Goal: Task Accomplishment & Management: Complete application form

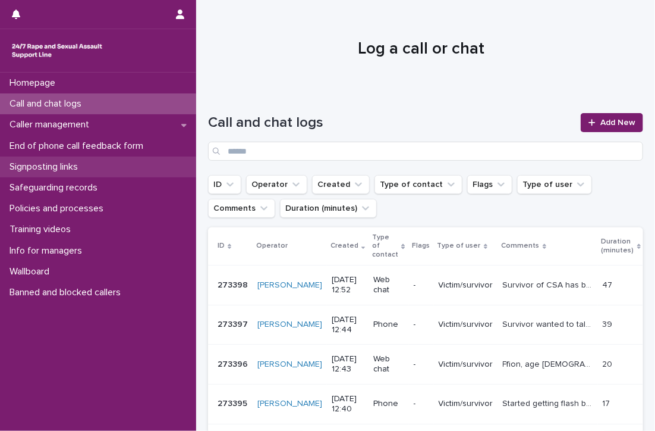
click at [63, 162] on p "Signposting links" at bounding box center [46, 166] width 83 height 11
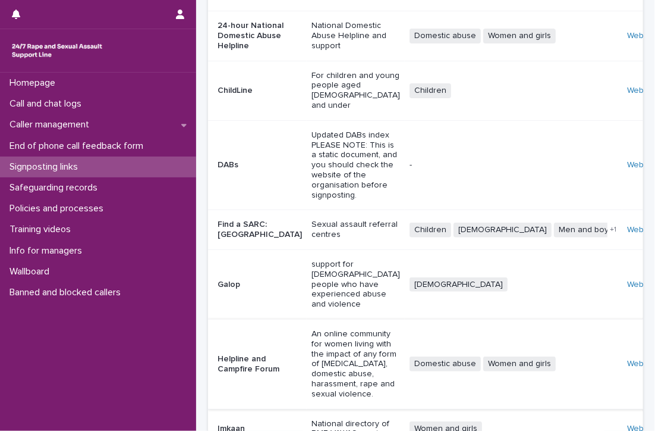
scroll to position [232, 0]
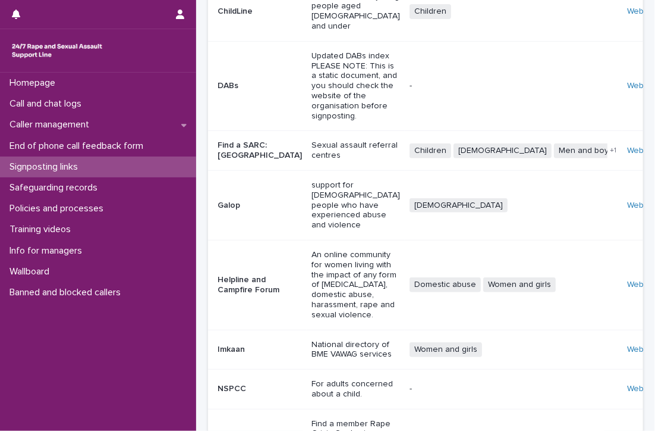
click at [627, 344] on div "Website" at bounding box center [644, 349] width 34 height 10
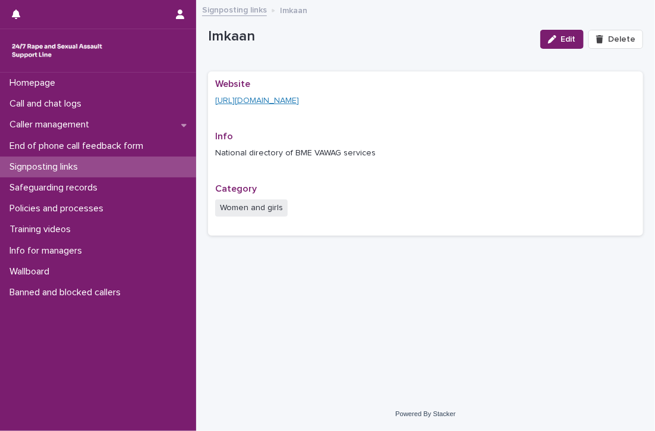
click at [246, 98] on link "https://www.imkaan.org.uk/" at bounding box center [257, 100] width 84 height 8
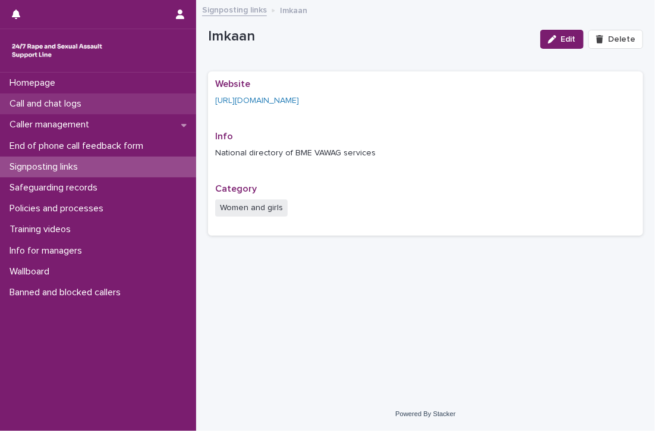
click at [24, 100] on p "Call and chat logs" at bounding box center [48, 103] width 86 height 11
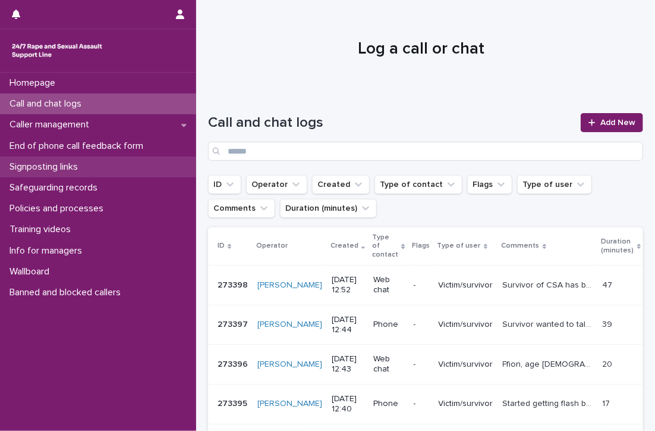
click at [78, 163] on p "Signposting links" at bounding box center [46, 166] width 83 height 11
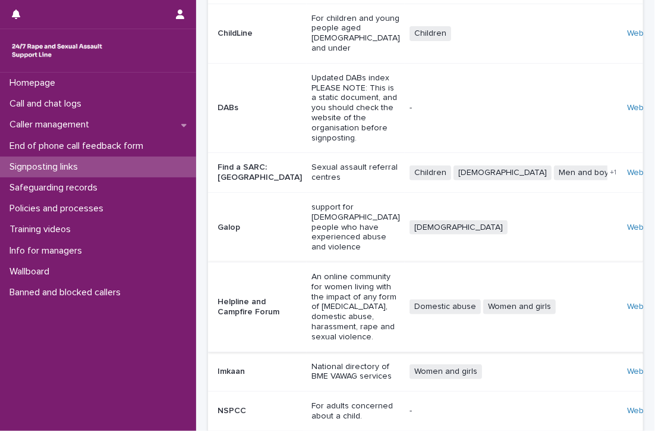
scroll to position [232, 0]
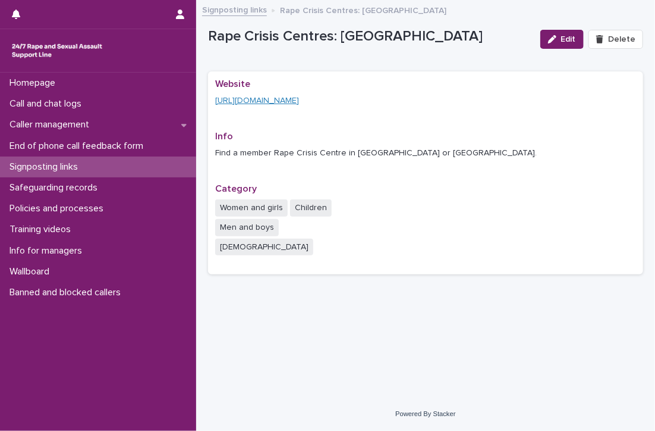
click at [299, 98] on link "[URL][DOMAIN_NAME]" at bounding box center [257, 100] width 84 height 8
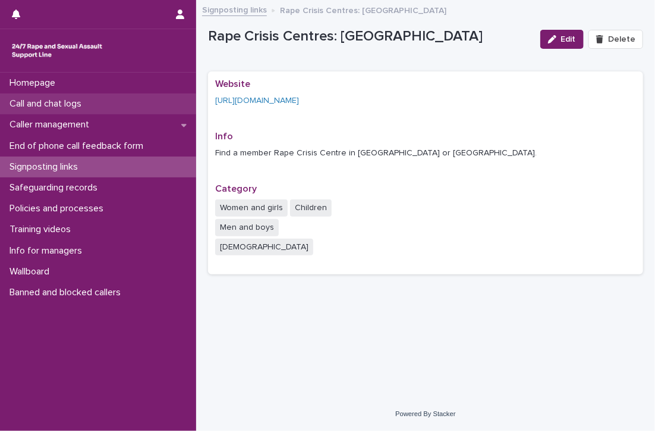
click at [78, 99] on p "Call and chat logs" at bounding box center [48, 103] width 86 height 11
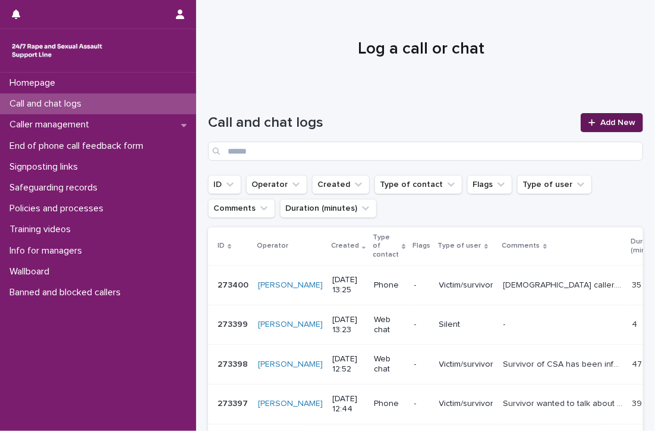
click at [601, 118] on span "Add New" at bounding box center [618, 122] width 35 height 8
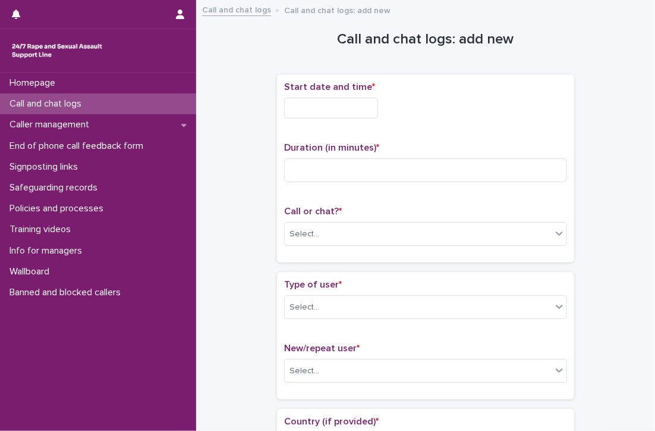
click at [329, 106] on input "text" at bounding box center [331, 108] width 94 height 21
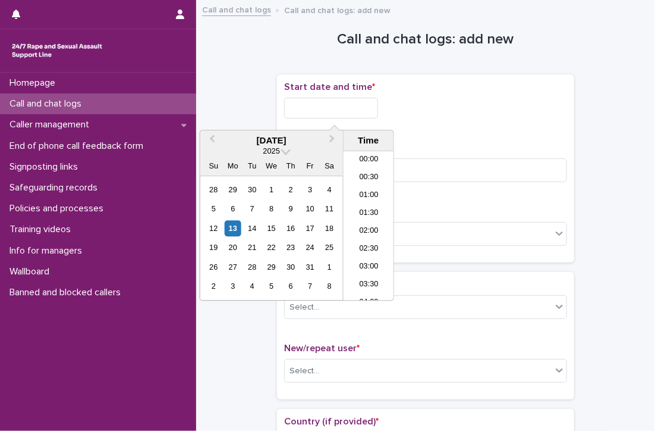
scroll to position [416, 0]
click at [371, 206] on li "13:00" at bounding box center [369, 208] width 51 height 18
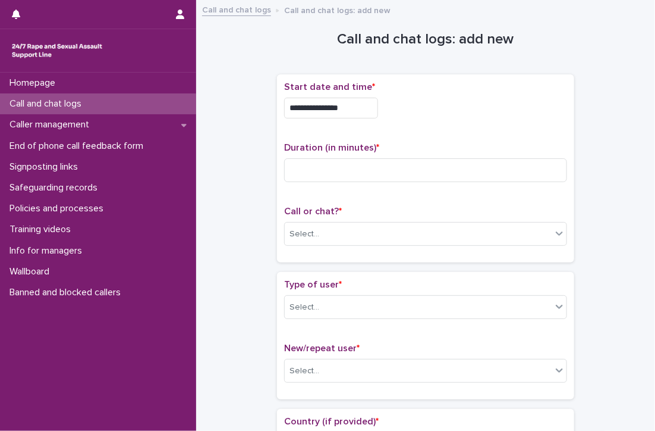
click at [364, 108] on input "**********" at bounding box center [331, 108] width 94 height 21
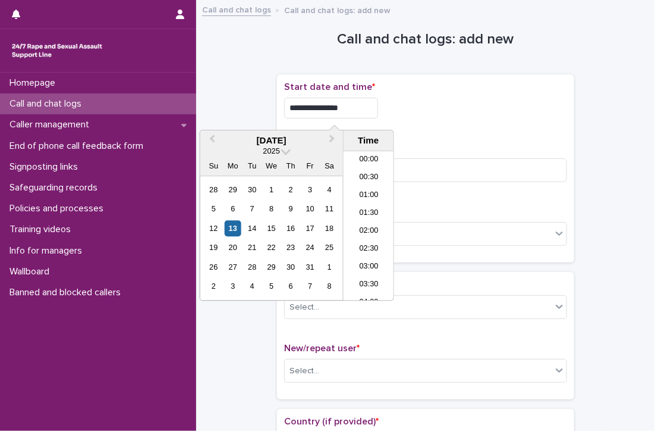
scroll to position [398, 0]
type input "**********"
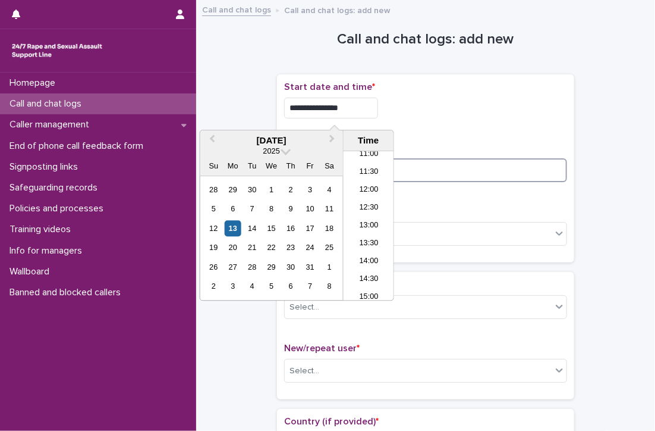
click at [445, 169] on input at bounding box center [425, 170] width 283 height 24
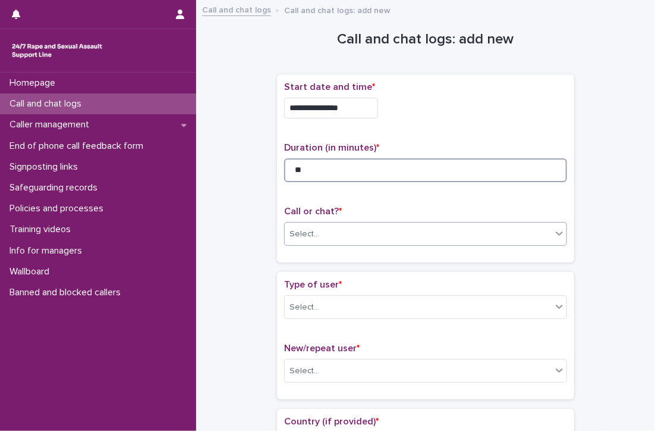
type input "**"
click at [319, 232] on div "Select..." at bounding box center [418, 234] width 267 height 20
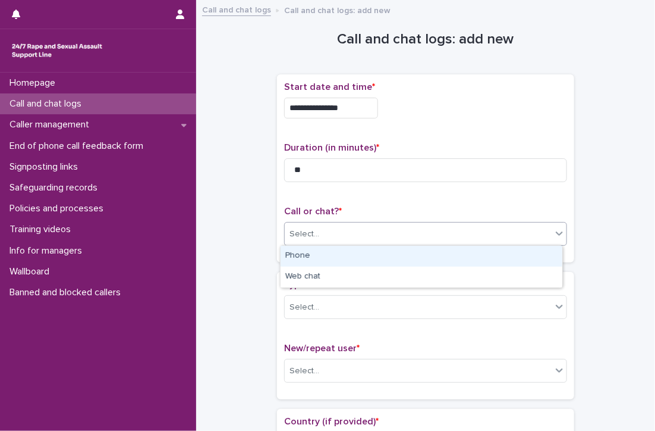
click at [312, 250] on div "Phone" at bounding box center [422, 256] width 282 height 21
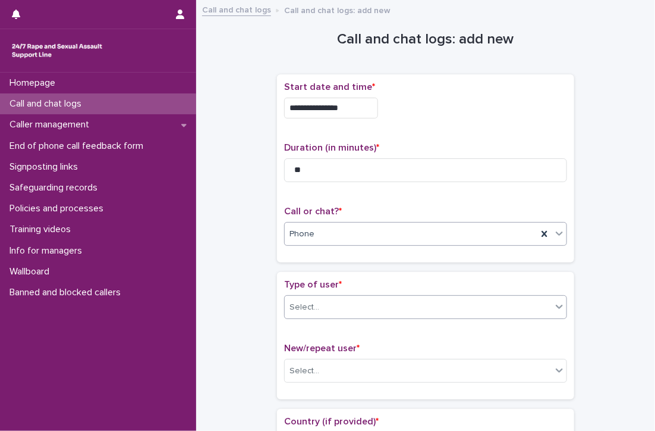
click at [314, 312] on div "Select..." at bounding box center [418, 307] width 267 height 20
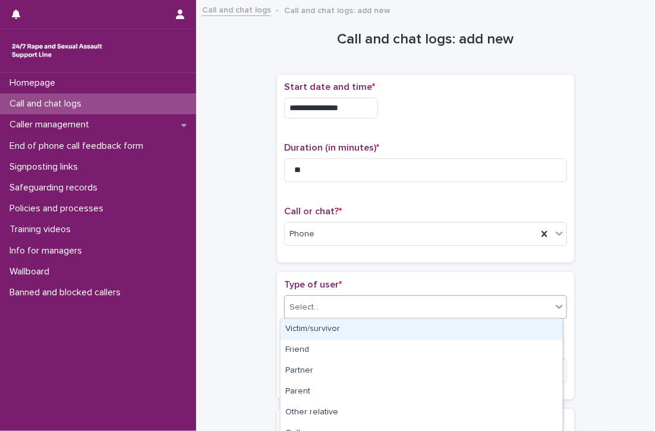
click at [313, 330] on div "Victim/survivor" at bounding box center [422, 329] width 282 height 21
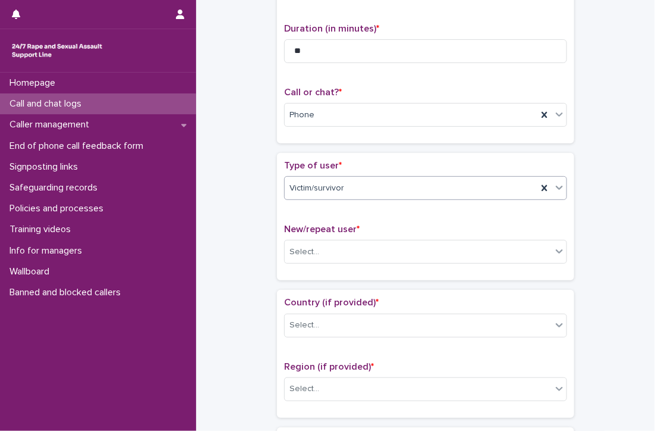
scroll to position [119, 0]
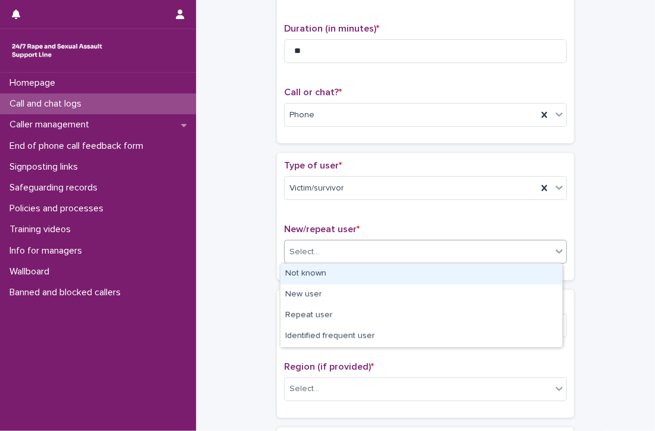
click at [340, 245] on div "Select..." at bounding box center [418, 252] width 267 height 20
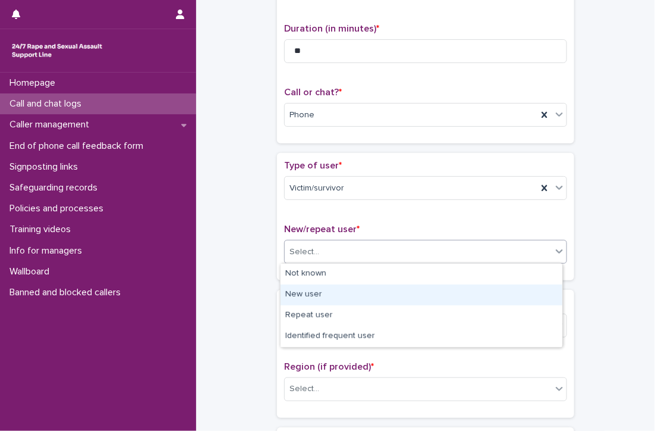
click at [331, 294] on div "New user" at bounding box center [422, 294] width 282 height 21
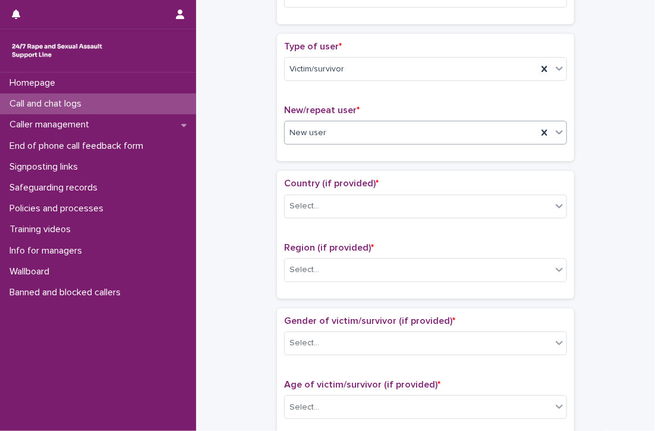
scroll to position [297, 0]
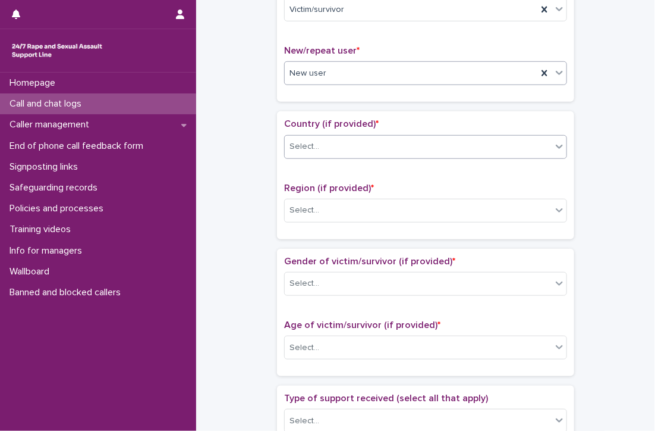
click at [300, 142] on div "Select..." at bounding box center [305, 146] width 30 height 12
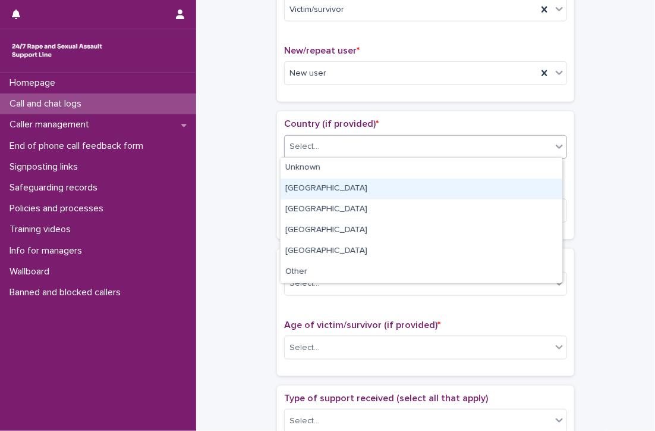
click at [299, 190] on div "England" at bounding box center [422, 188] width 282 height 21
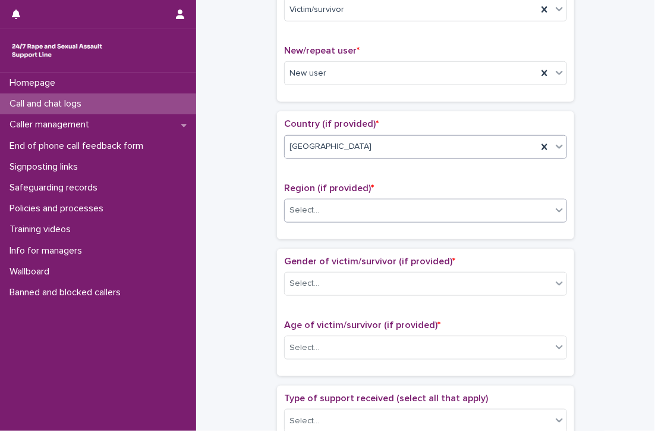
click at [303, 209] on div "Select..." at bounding box center [305, 210] width 30 height 12
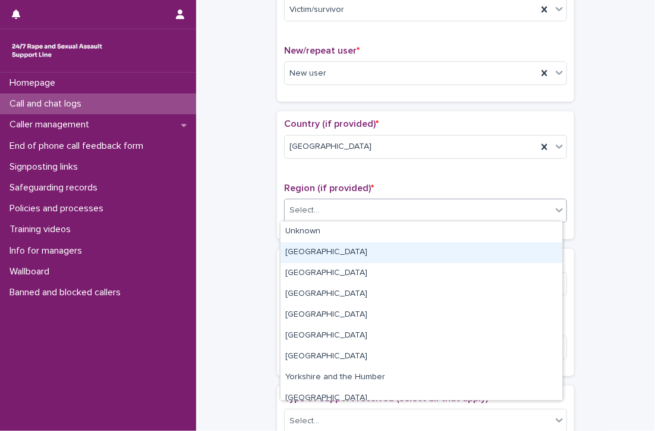
click at [314, 255] on div "Greater London" at bounding box center [422, 252] width 282 height 21
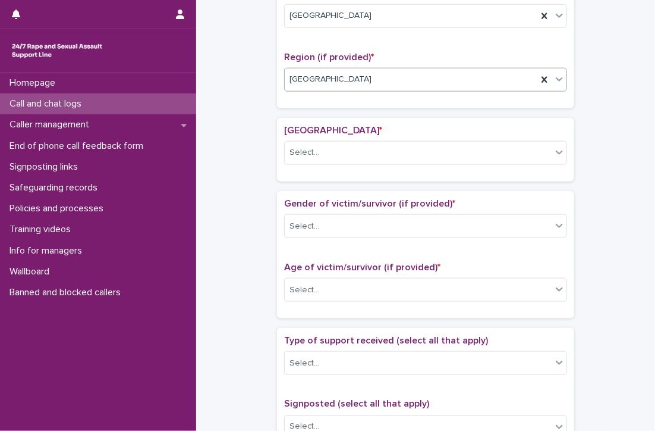
scroll to position [453, 0]
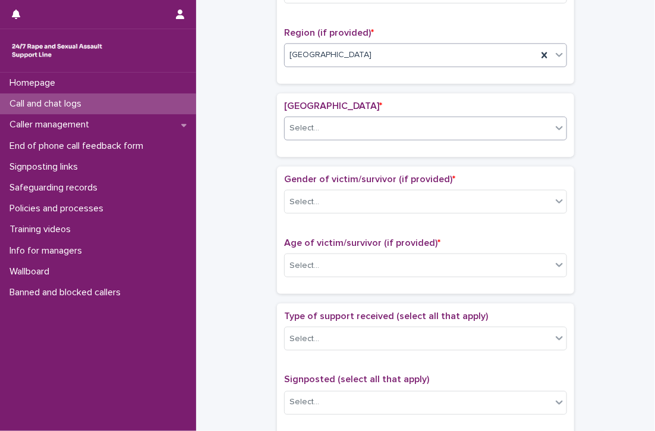
click at [318, 121] on div "Select..." at bounding box center [418, 128] width 267 height 20
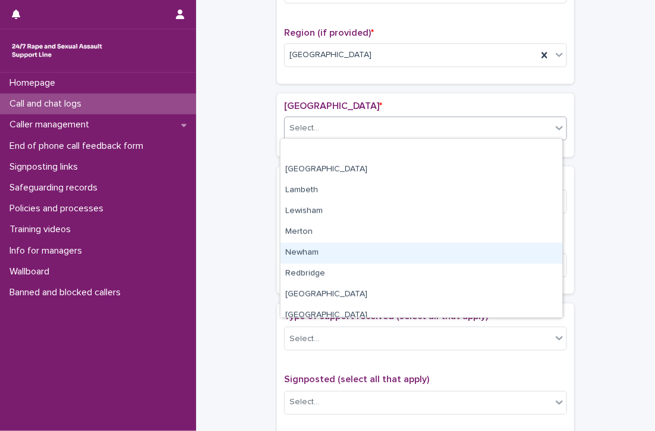
scroll to position [529, 0]
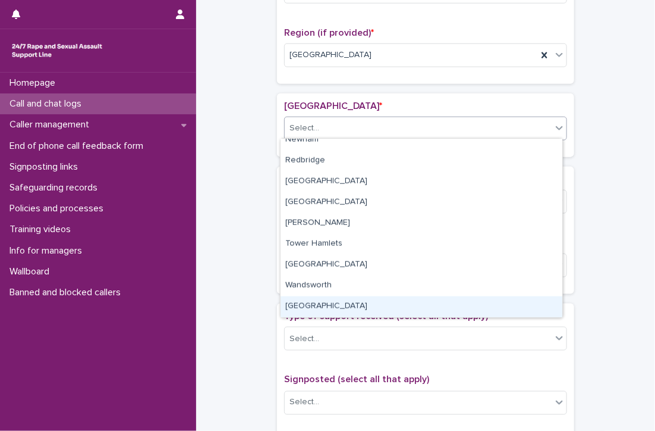
click at [309, 303] on div "Westminster" at bounding box center [422, 306] width 282 height 21
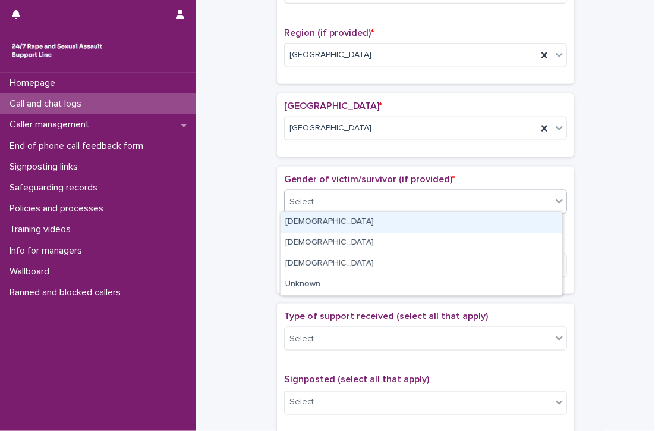
click at [298, 192] on div "Select..." at bounding box center [418, 202] width 267 height 20
click at [287, 219] on div "Female" at bounding box center [422, 222] width 282 height 21
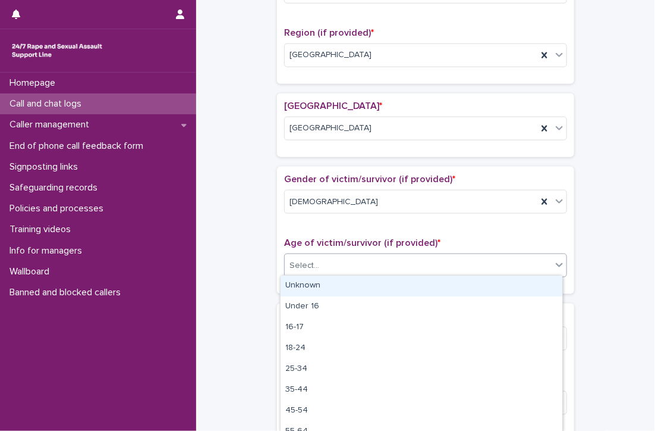
click at [309, 260] on div "Select..." at bounding box center [305, 265] width 30 height 12
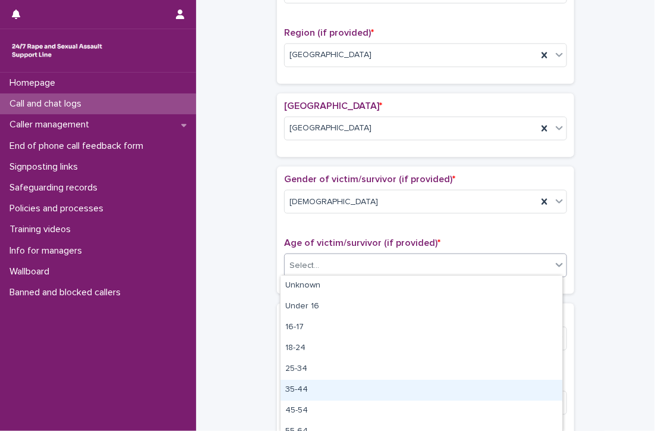
click at [329, 387] on div "35-44" at bounding box center [422, 389] width 282 height 21
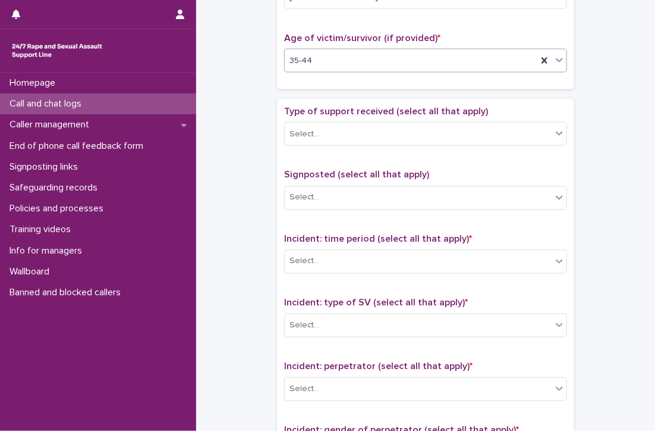
scroll to position [631, 0]
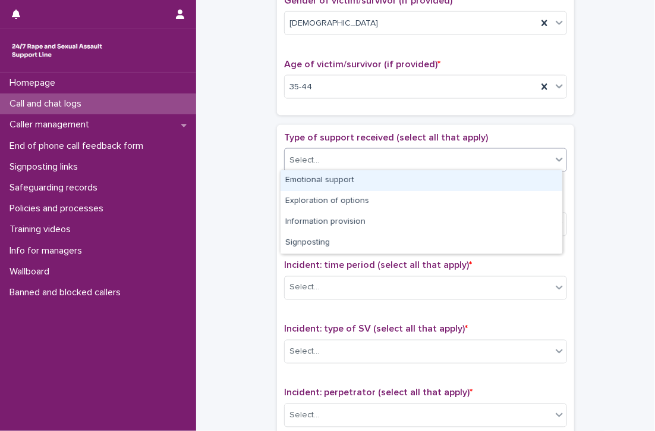
click at [290, 154] on div "Select..." at bounding box center [305, 160] width 30 height 12
click at [392, 178] on div "Emotional support" at bounding box center [422, 180] width 282 height 21
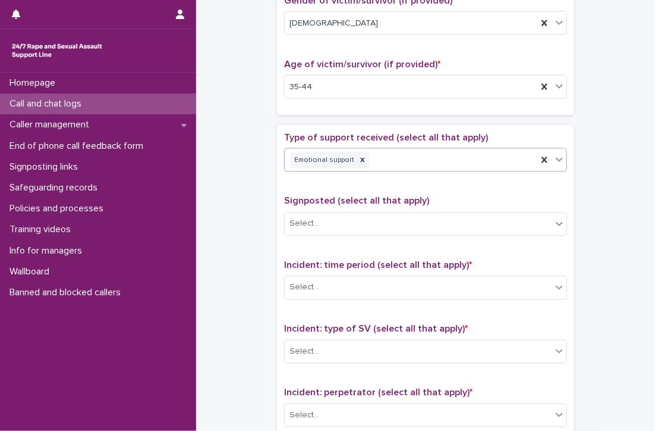
click at [419, 158] on div "Emotional support" at bounding box center [411, 160] width 253 height 21
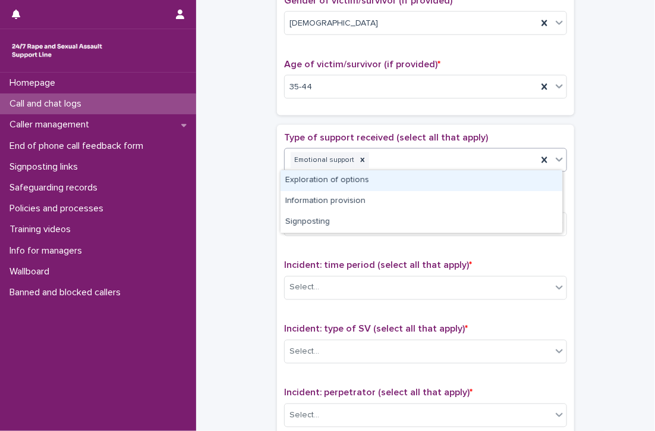
click at [422, 178] on div "Exploration of options" at bounding box center [422, 180] width 282 height 21
click at [464, 156] on div "Emotional support Exploration of options" at bounding box center [411, 160] width 253 height 21
click at [464, 181] on div "Information provision" at bounding box center [422, 180] width 282 height 21
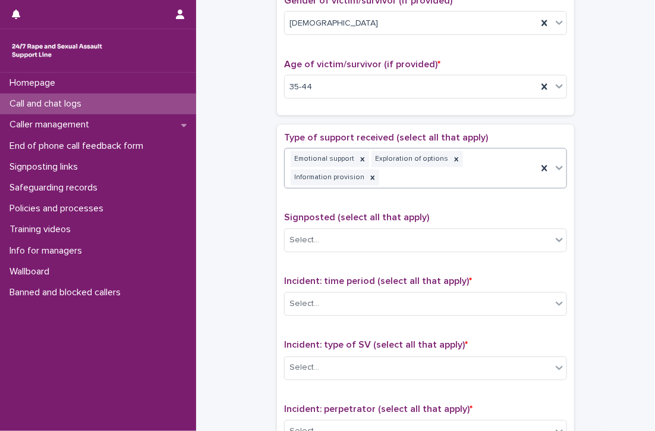
scroll to position [639, 0]
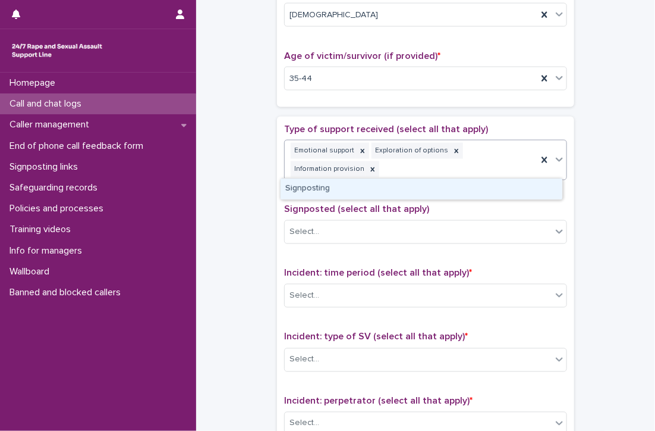
click at [485, 162] on div "Emotional support Exploration of options Information provision" at bounding box center [411, 159] width 253 height 39
click at [482, 190] on div "Signposting" at bounding box center [422, 188] width 282 height 21
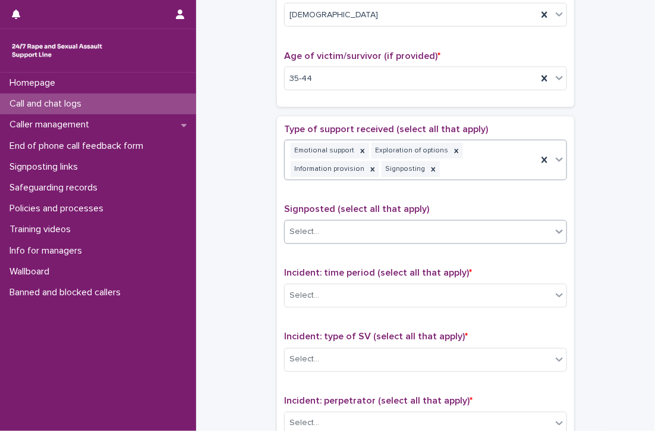
click at [366, 222] on div "Select..." at bounding box center [418, 232] width 267 height 20
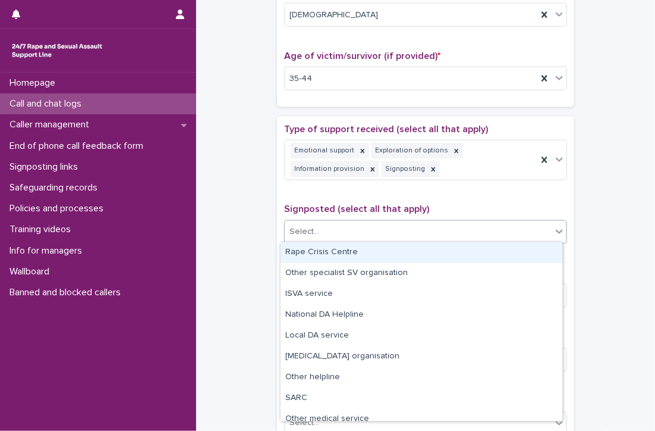
click at [365, 254] on div "Rape Crisis Centre" at bounding box center [422, 252] width 282 height 21
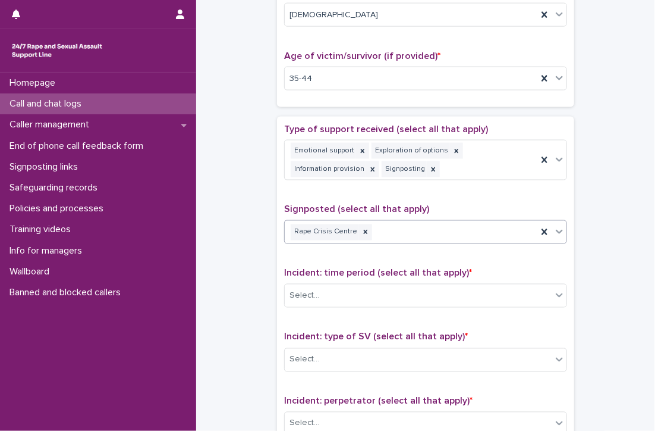
click at [397, 228] on div "Rape Crisis Centre" at bounding box center [411, 232] width 253 height 21
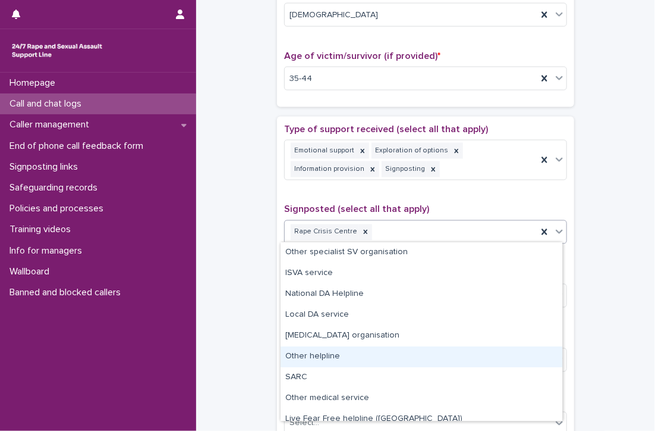
click at [318, 356] on div "Other helpline" at bounding box center [422, 356] width 282 height 21
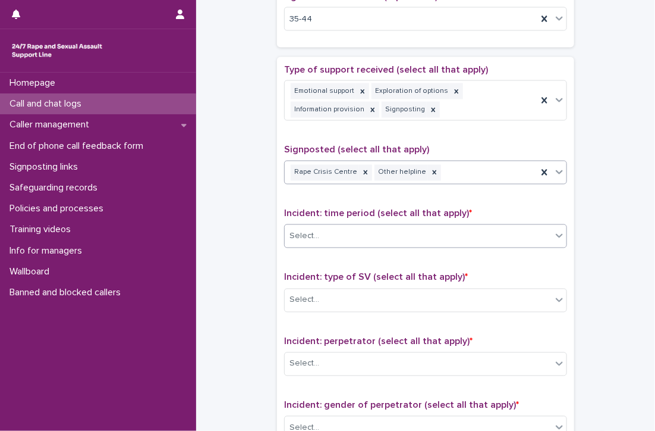
scroll to position [758, 0]
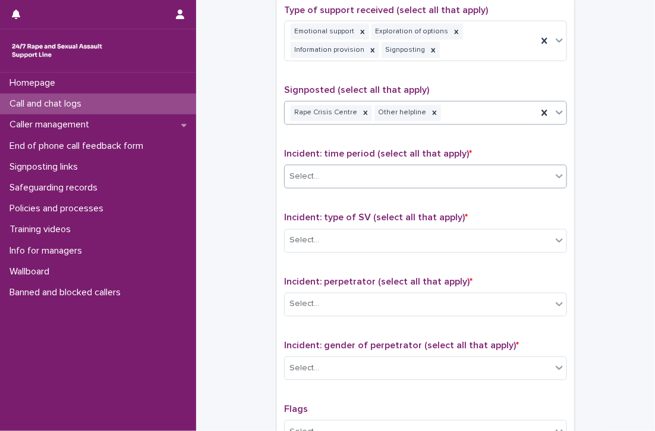
click at [366, 171] on div "Select..." at bounding box center [418, 177] width 267 height 20
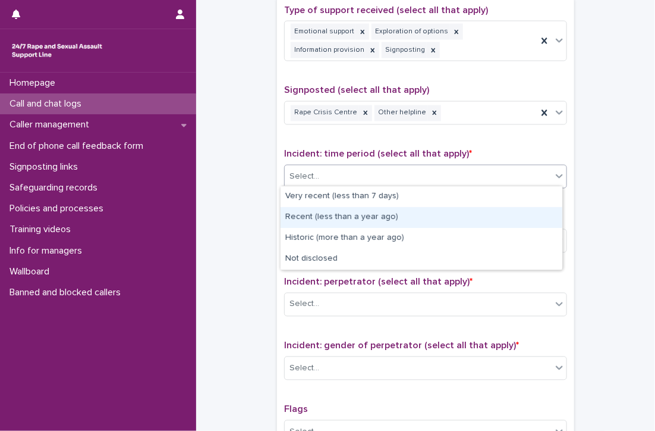
click at [372, 216] on div "Recent (less than a year ago)" at bounding box center [422, 217] width 282 height 21
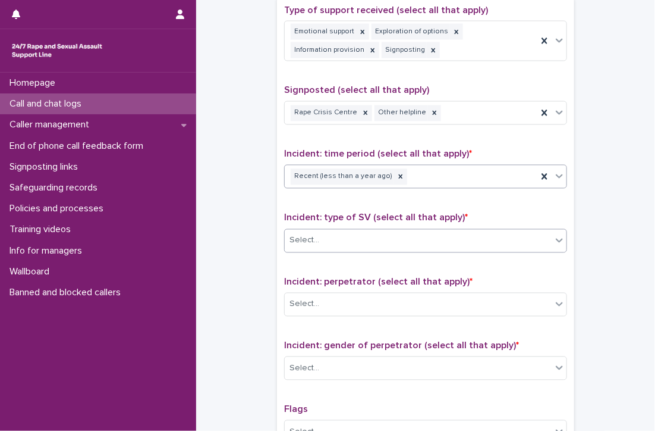
click at [316, 235] on div "Select..." at bounding box center [418, 241] width 267 height 20
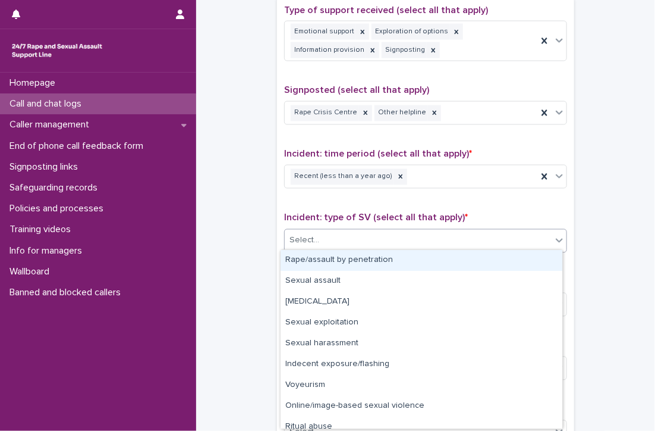
click at [403, 261] on div "Rape/assault by penetration" at bounding box center [422, 260] width 282 height 21
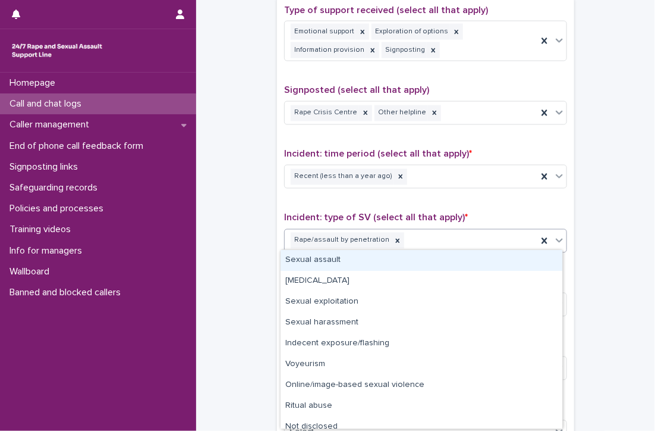
click at [428, 235] on div "Rape/assault by penetration" at bounding box center [411, 240] width 253 height 21
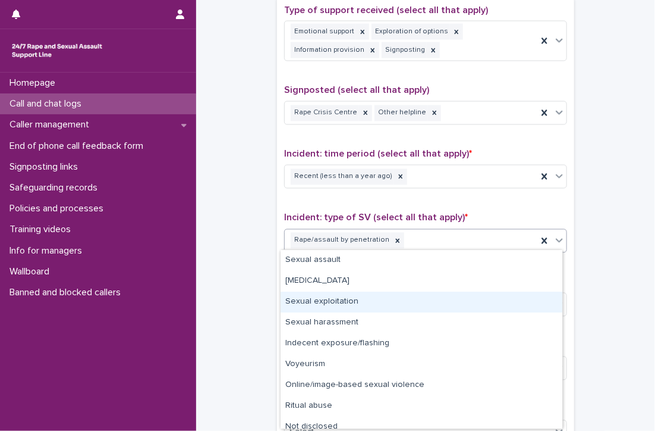
click at [310, 300] on div "Sexual exploitation" at bounding box center [422, 301] width 282 height 21
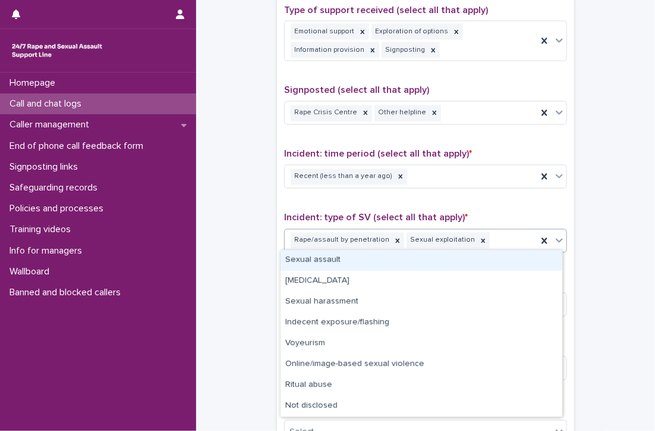
click at [498, 234] on div "Rape/assault by penetration Sexual exploitation" at bounding box center [411, 240] width 253 height 21
click at [348, 256] on div "Sexual assault" at bounding box center [422, 260] width 282 height 21
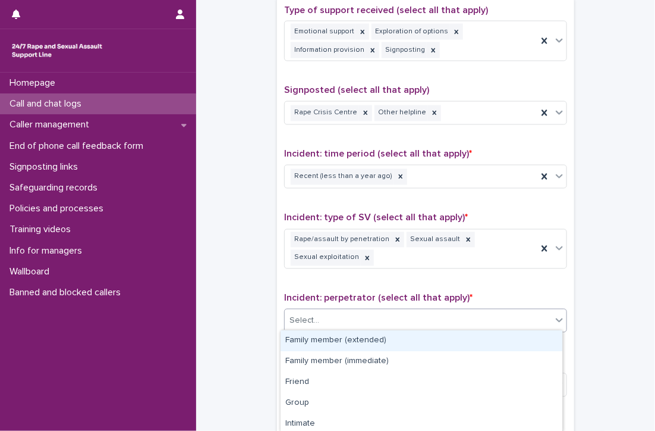
click at [345, 311] on div "Select..." at bounding box center [418, 321] width 267 height 20
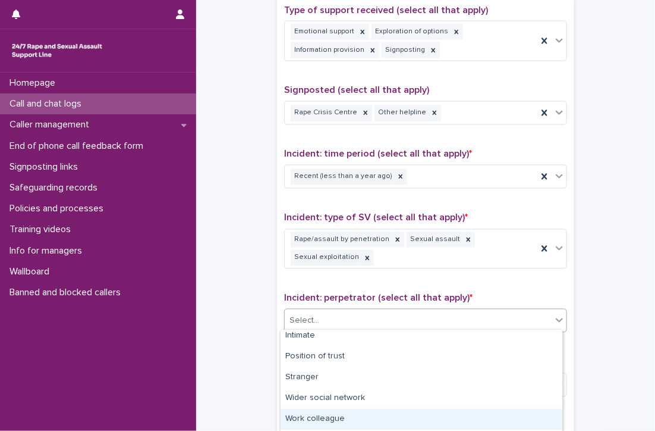
scroll to position [68, 0]
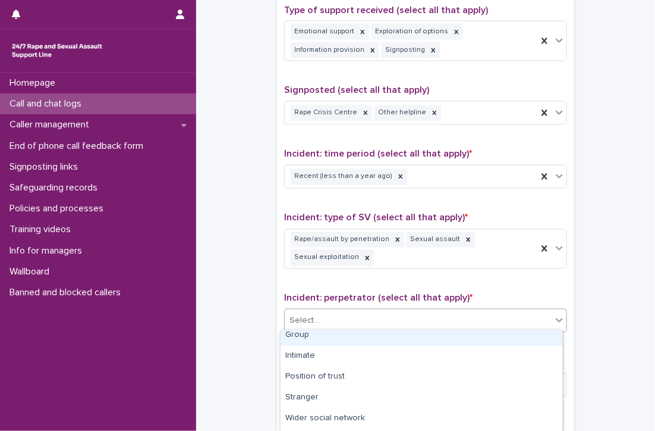
click at [301, 335] on div "Group" at bounding box center [422, 335] width 282 height 21
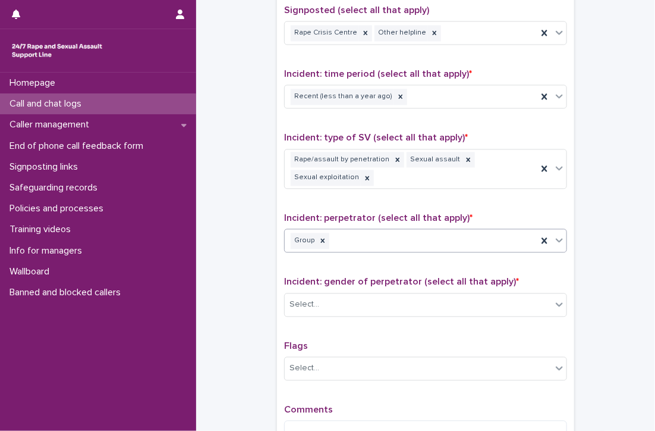
scroll to position [877, 0]
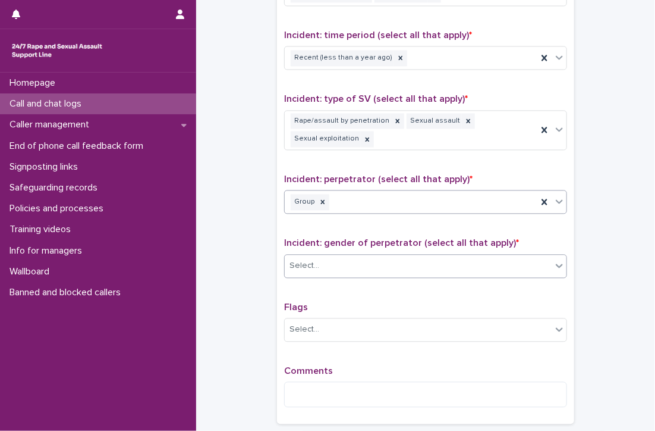
click at [360, 260] on div "Select..." at bounding box center [418, 266] width 267 height 20
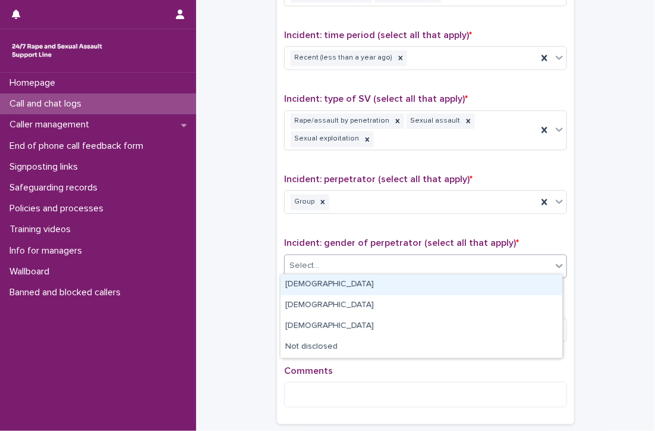
click at [362, 282] on div "Male" at bounding box center [422, 284] width 282 height 21
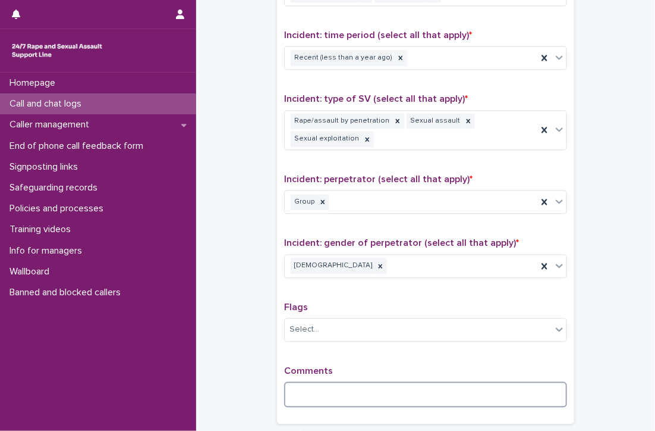
click at [362, 387] on textarea at bounding box center [425, 394] width 283 height 26
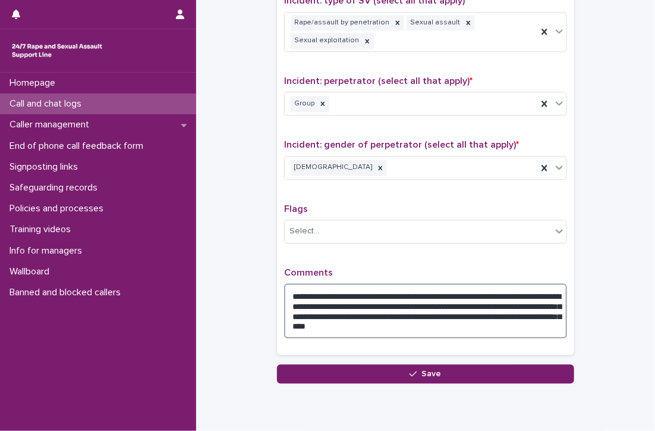
scroll to position [996, 0]
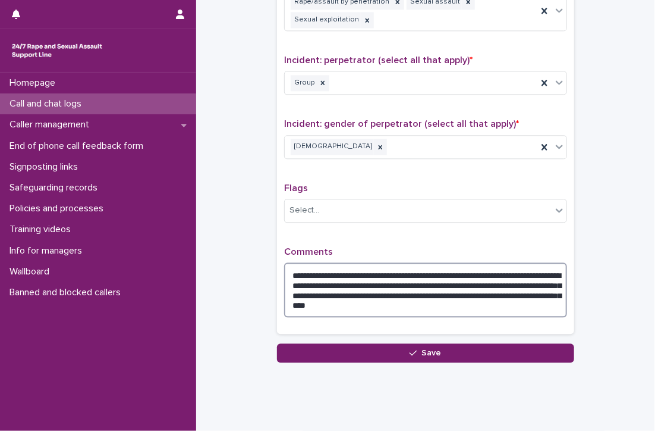
type textarea "**********"
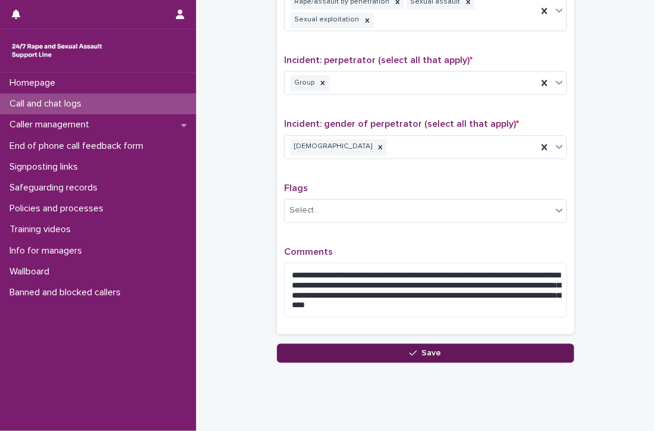
click at [476, 349] on button "Save" at bounding box center [425, 352] width 297 height 19
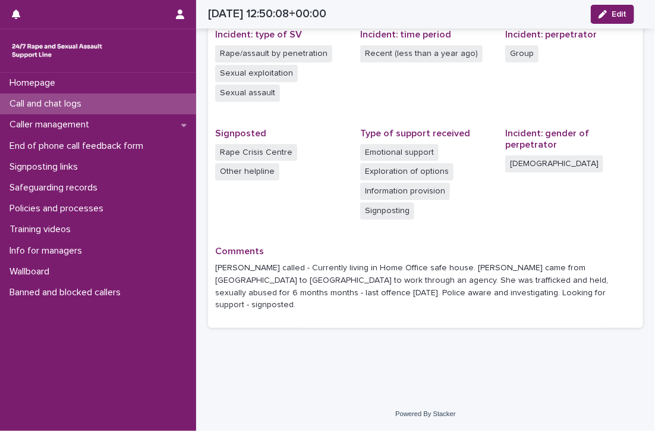
scroll to position [277, 0]
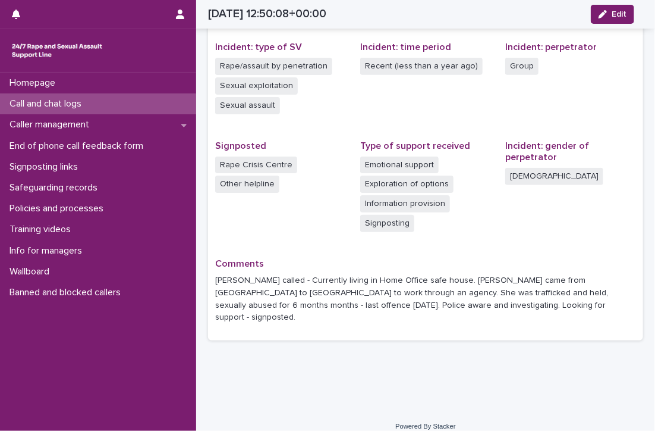
click at [30, 100] on p "Call and chat logs" at bounding box center [48, 103] width 86 height 11
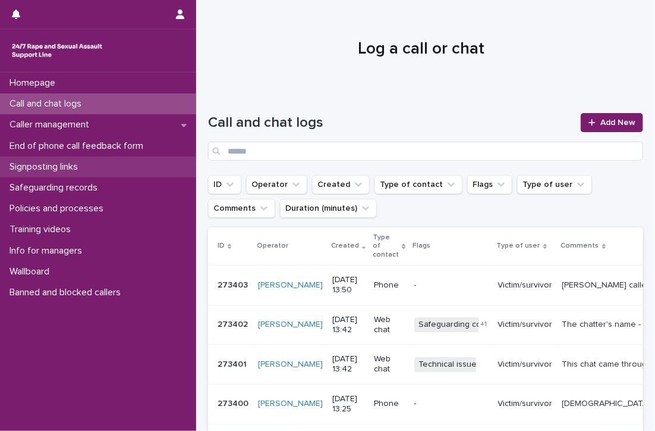
click at [55, 165] on p "Signposting links" at bounding box center [46, 166] width 83 height 11
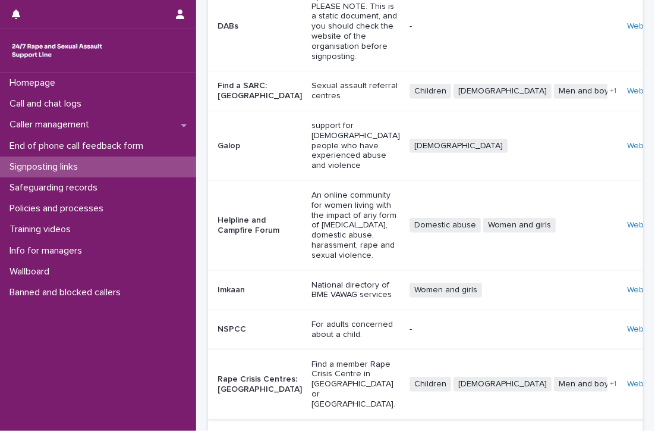
scroll to position [232, 0]
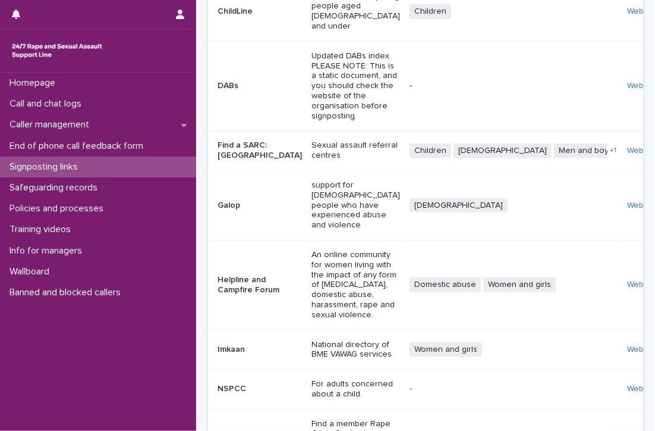
click at [627, 141] on div "Website" at bounding box center [644, 151] width 34 height 20
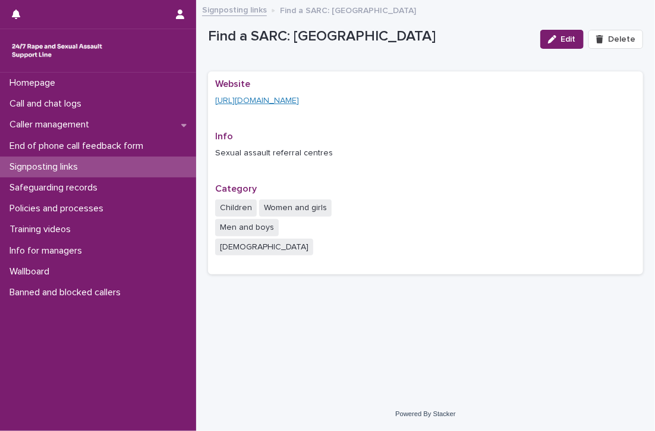
click at [299, 99] on link "https://www.nhs.uk/service-search/sexual-health-services/find-a-rape-and-sexual…" at bounding box center [257, 100] width 84 height 8
